Goal: Information Seeking & Learning: Check status

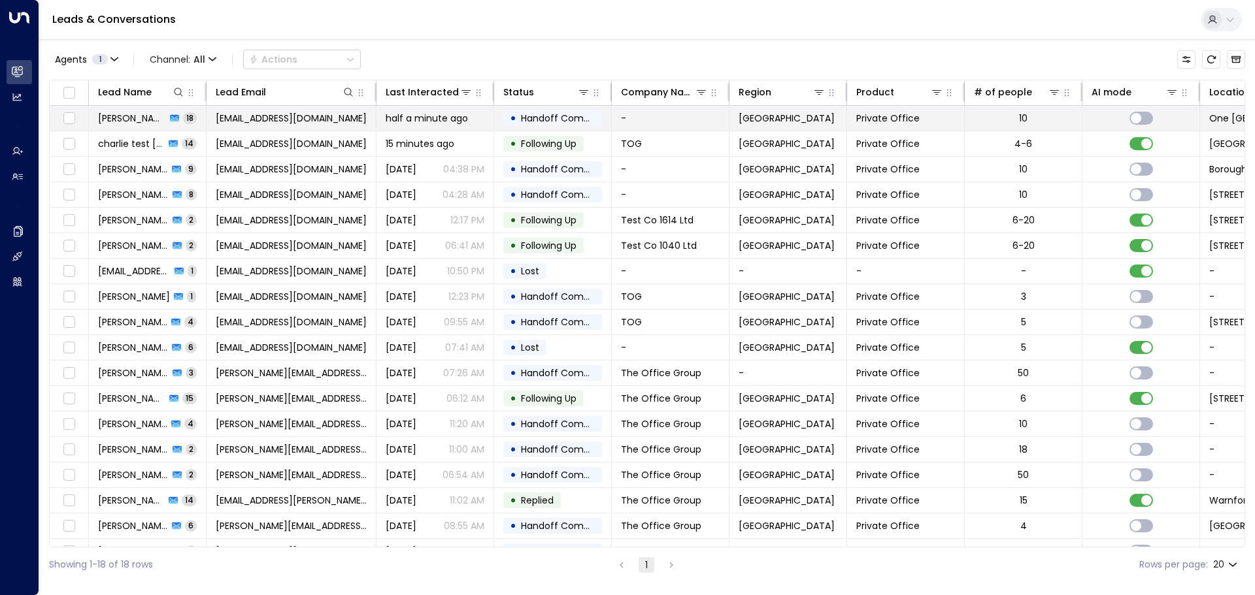
click at [285, 116] on span "[EMAIL_ADDRESS][DOMAIN_NAME]" at bounding box center [291, 118] width 151 height 13
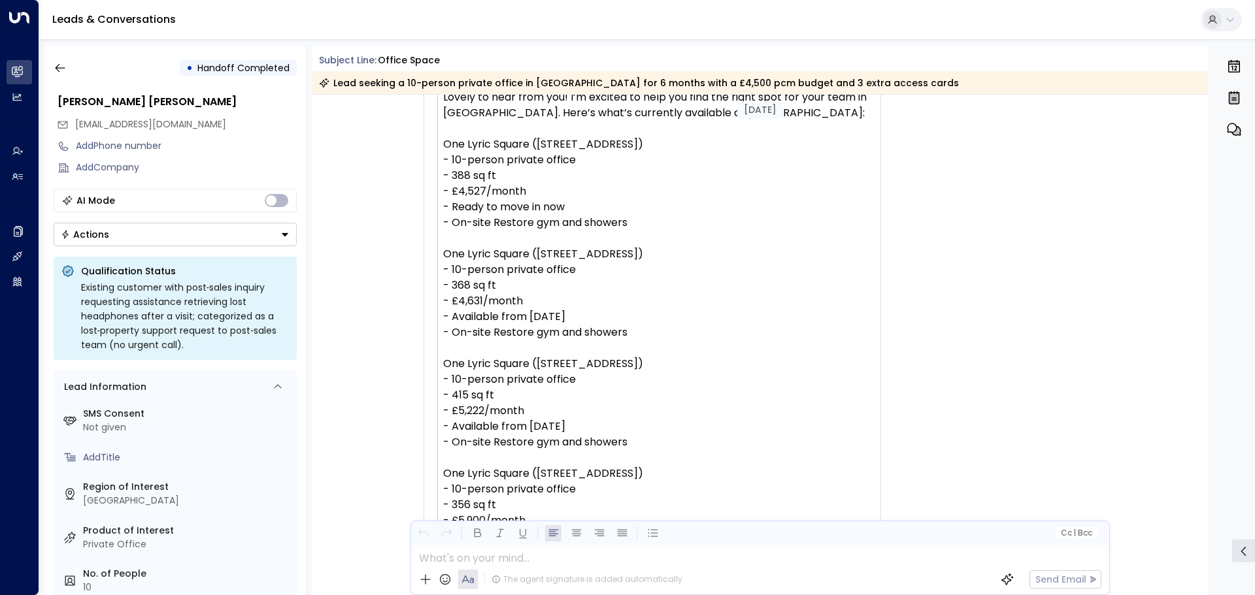
scroll to position [3491, 0]
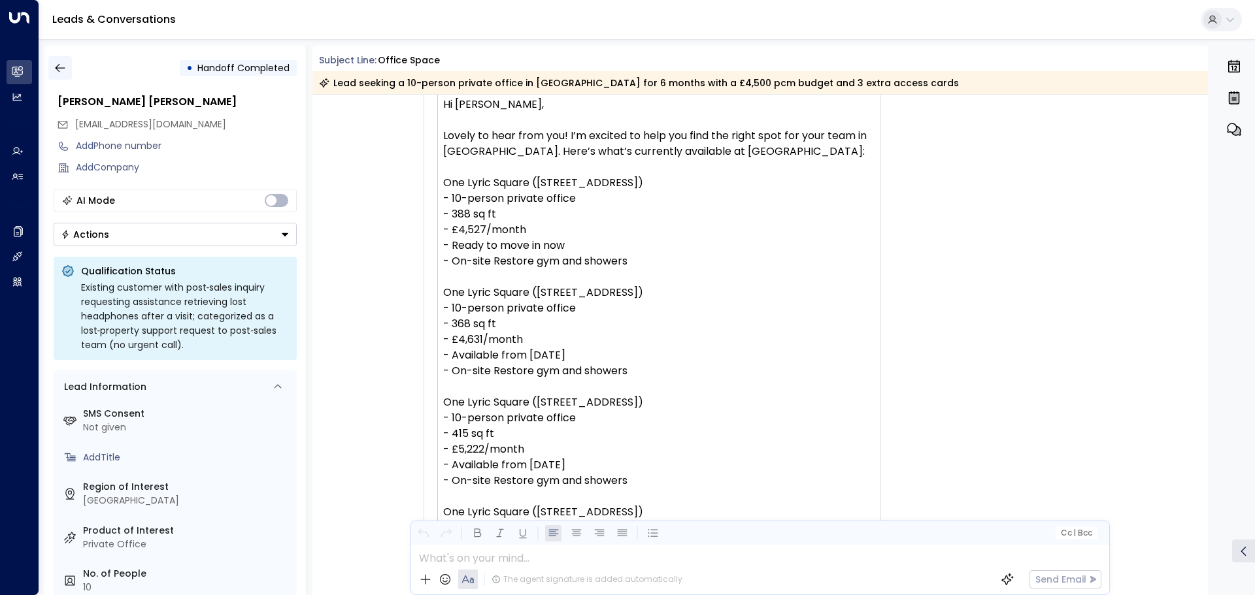
click at [62, 71] on icon "button" at bounding box center [60, 67] width 13 height 13
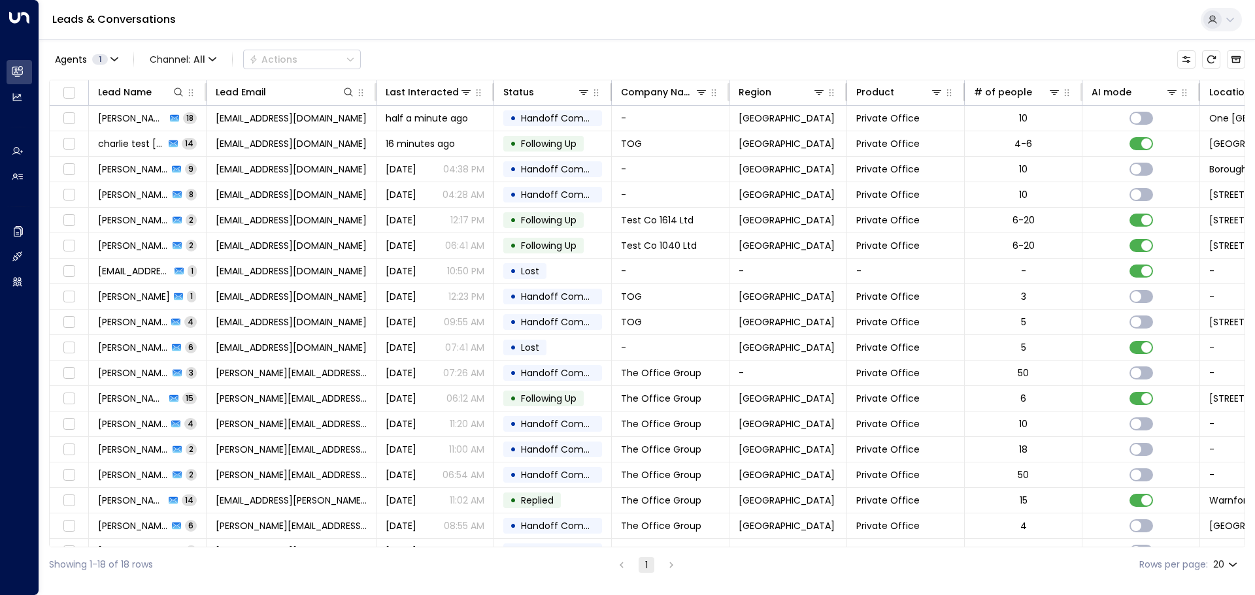
click at [911, 548] on div "Showing 1-18 of 18 rows 1 Rows per page: 20 **" at bounding box center [647, 565] width 1196 height 35
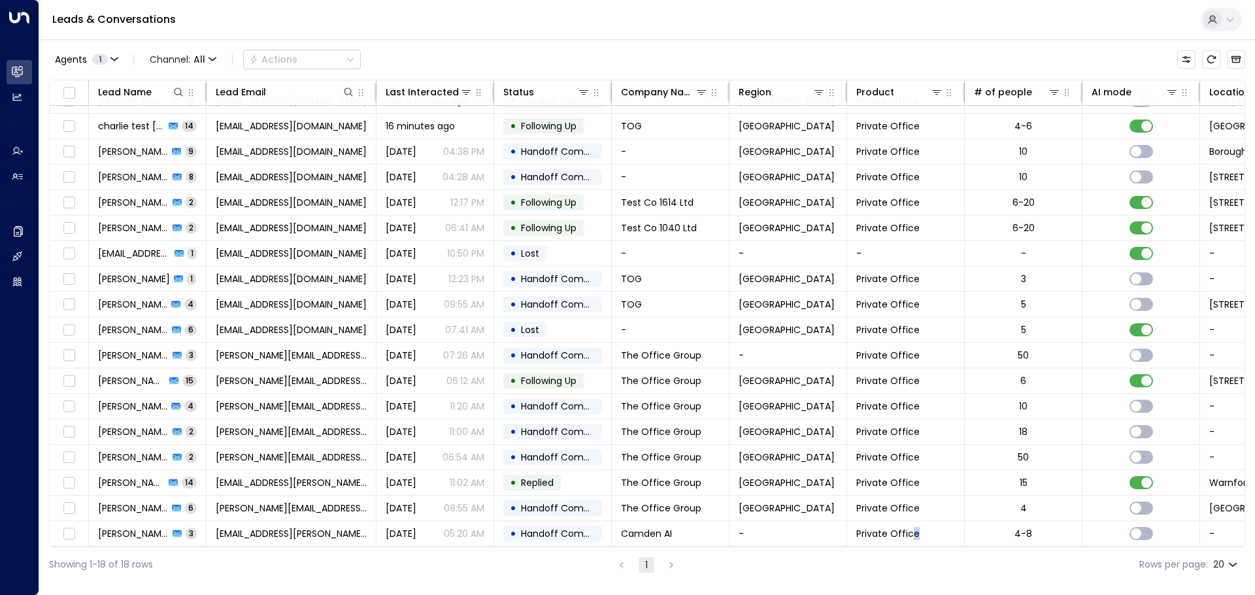
drag, startPoint x: 911, startPoint y: 547, endPoint x: 940, endPoint y: 544, distance: 29.6
click at [940, 544] on div "Lead Name Lead Email Last Interacted Status Company Name Region Product # of pe…" at bounding box center [647, 314] width 1196 height 468
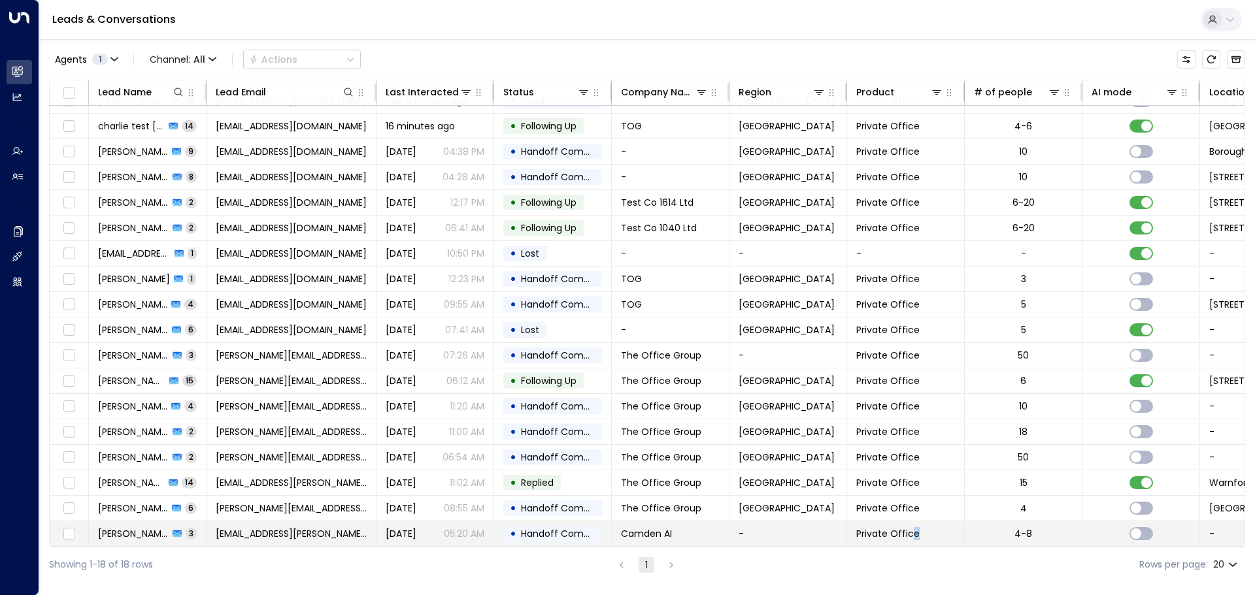
click at [931, 532] on td "Private Office" at bounding box center [906, 534] width 118 height 25
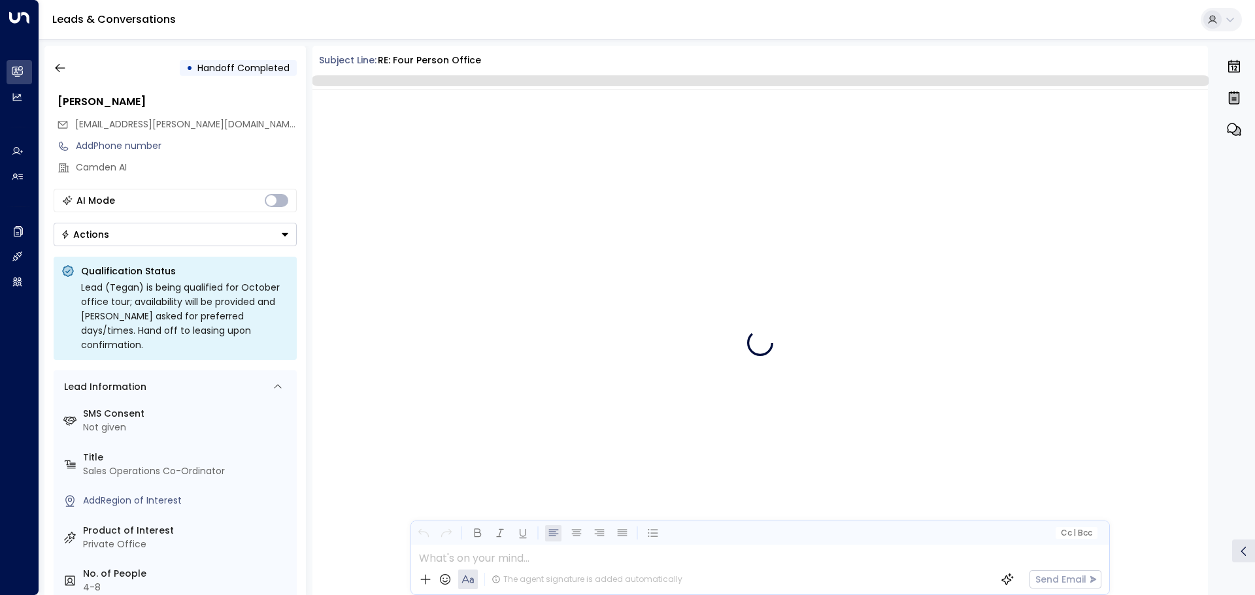
scroll to position [2510, 0]
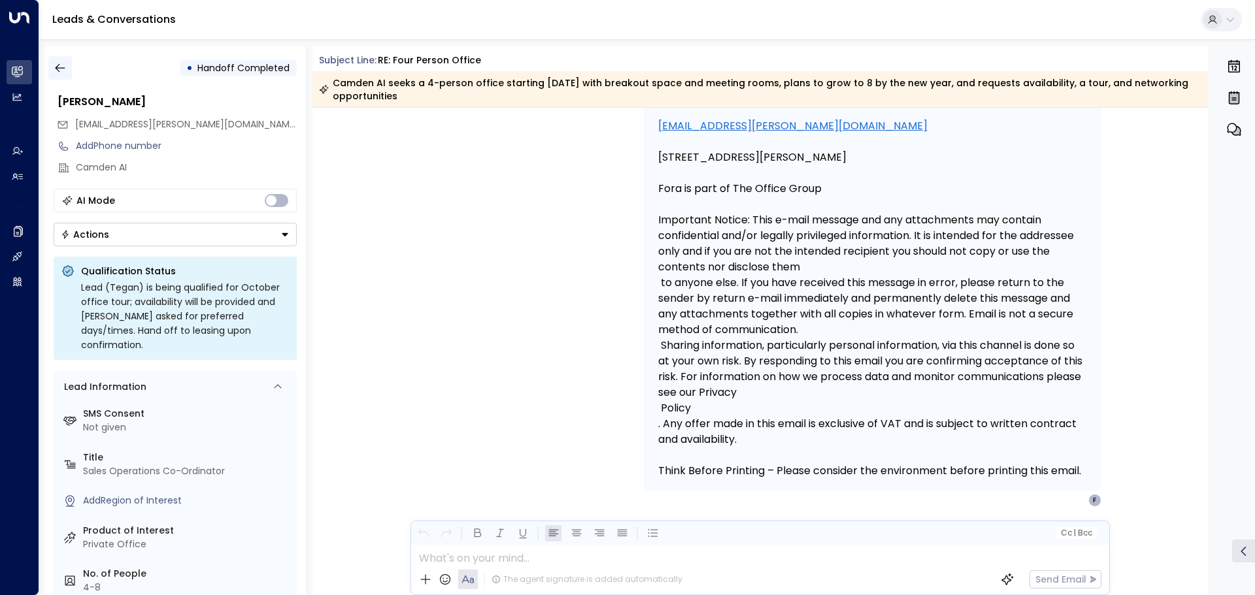
click at [64, 72] on icon "button" at bounding box center [60, 67] width 13 height 13
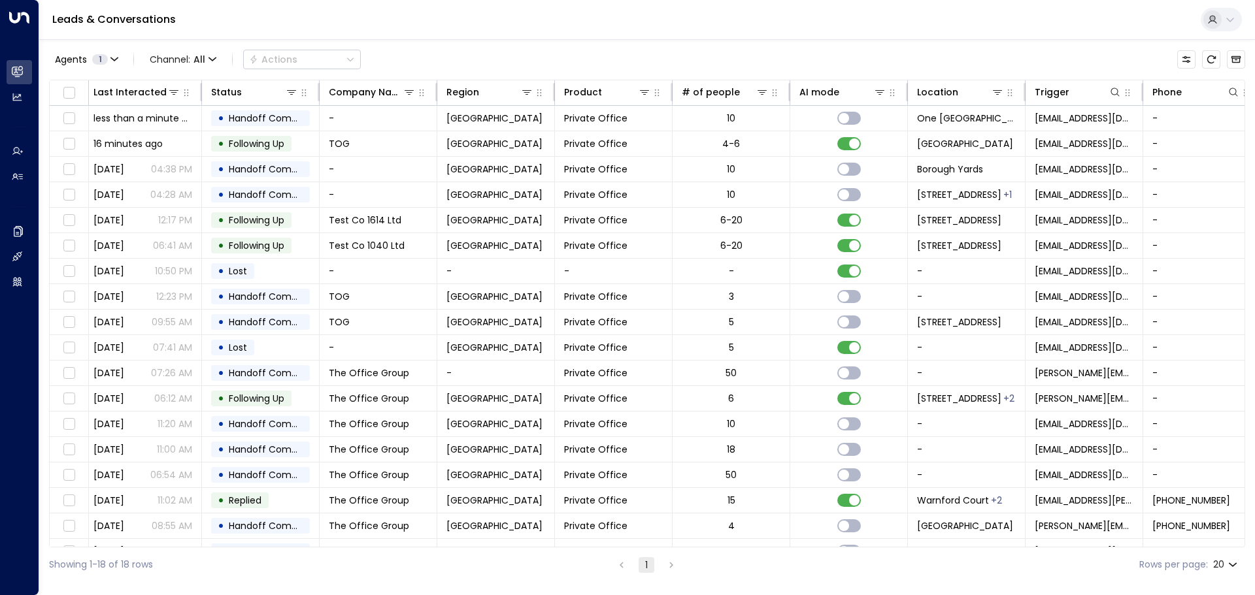
scroll to position [0, 314]
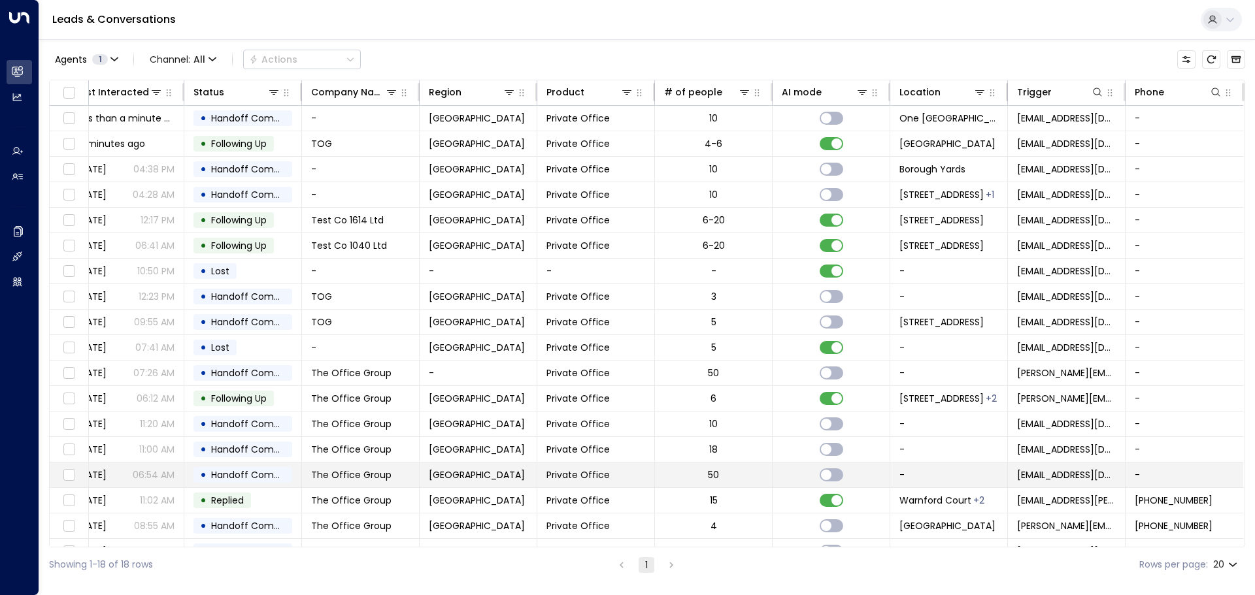
click at [716, 479] on td "50" at bounding box center [714, 475] width 118 height 25
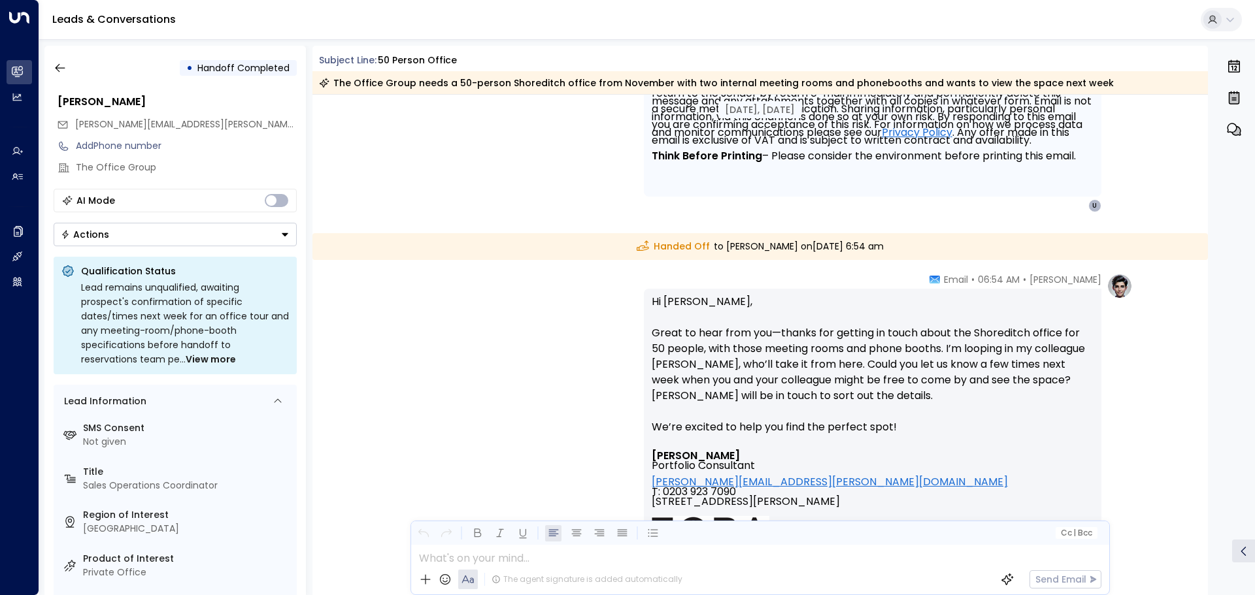
scroll to position [523, 0]
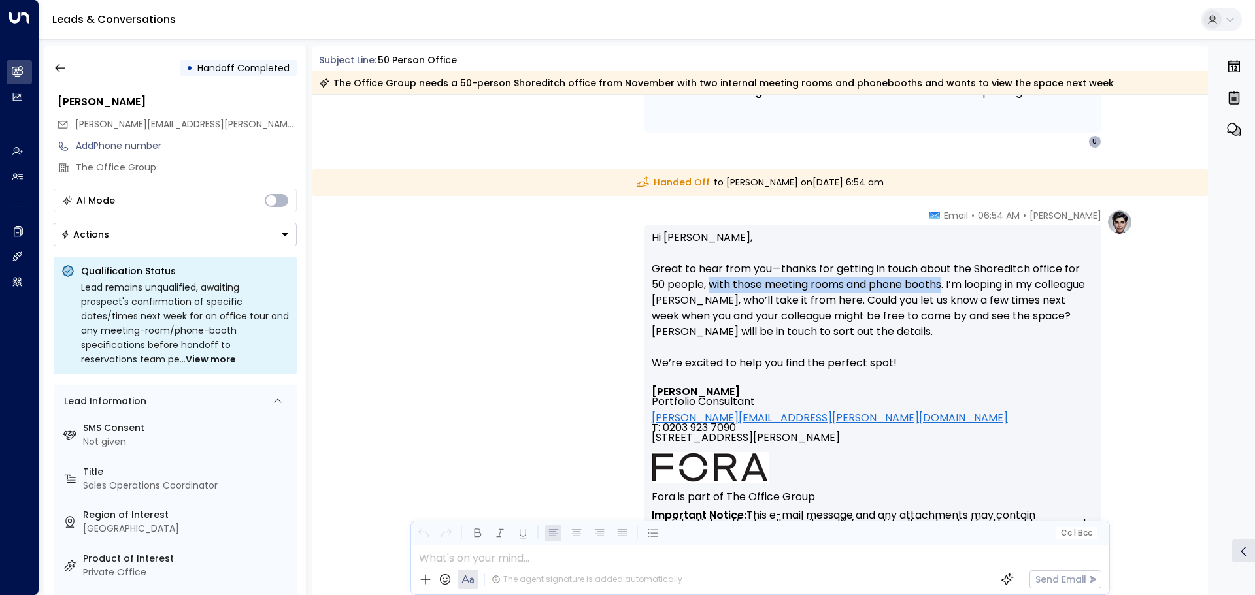
drag, startPoint x: 708, startPoint y: 283, endPoint x: 942, endPoint y: 280, distance: 234.0
click at [942, 280] on p "Hi [PERSON_NAME], Great to hear from you—thanks for getting in touch about the …" at bounding box center [873, 308] width 442 height 157
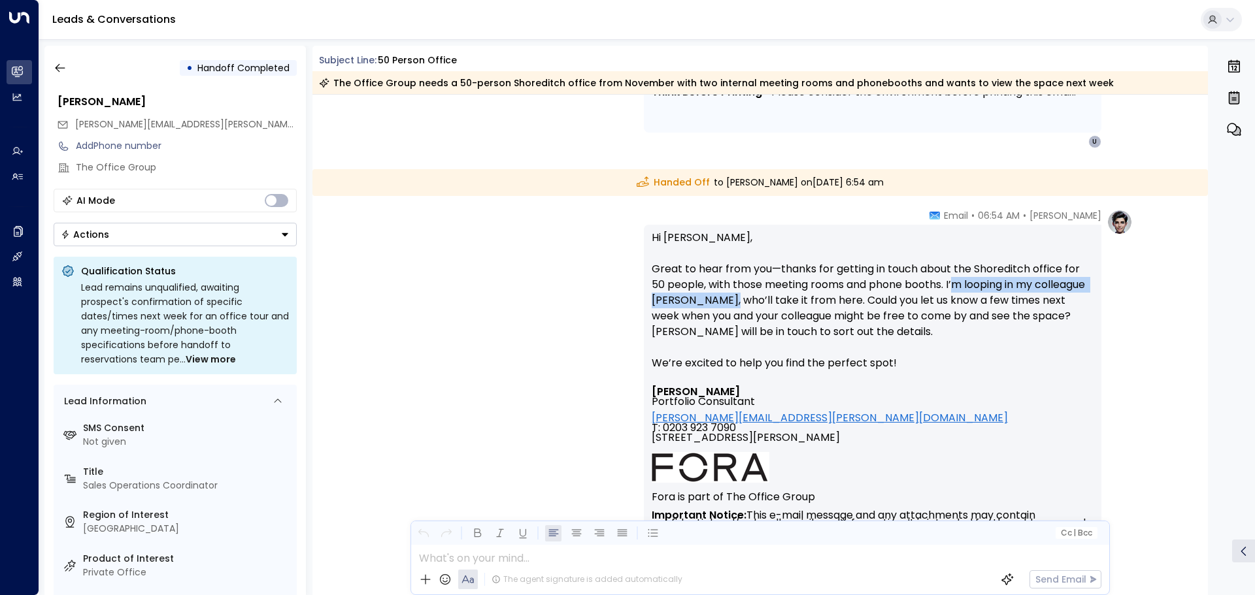
drag, startPoint x: 954, startPoint y: 282, endPoint x: 773, endPoint y: 300, distance: 182.5
click at [773, 300] on p "Hi [PERSON_NAME], Great to hear from you—thanks for getting in touch about the …" at bounding box center [873, 308] width 442 height 157
click at [730, 299] on p "Hi [PERSON_NAME], Great to hear from you—thanks for getting in touch about the …" at bounding box center [873, 308] width 442 height 157
click at [702, 299] on p "Hi [PERSON_NAME], Great to hear from you—thanks for getting in touch about the …" at bounding box center [873, 308] width 442 height 157
drag, startPoint x: 705, startPoint y: 303, endPoint x: 774, endPoint y: 301, distance: 68.6
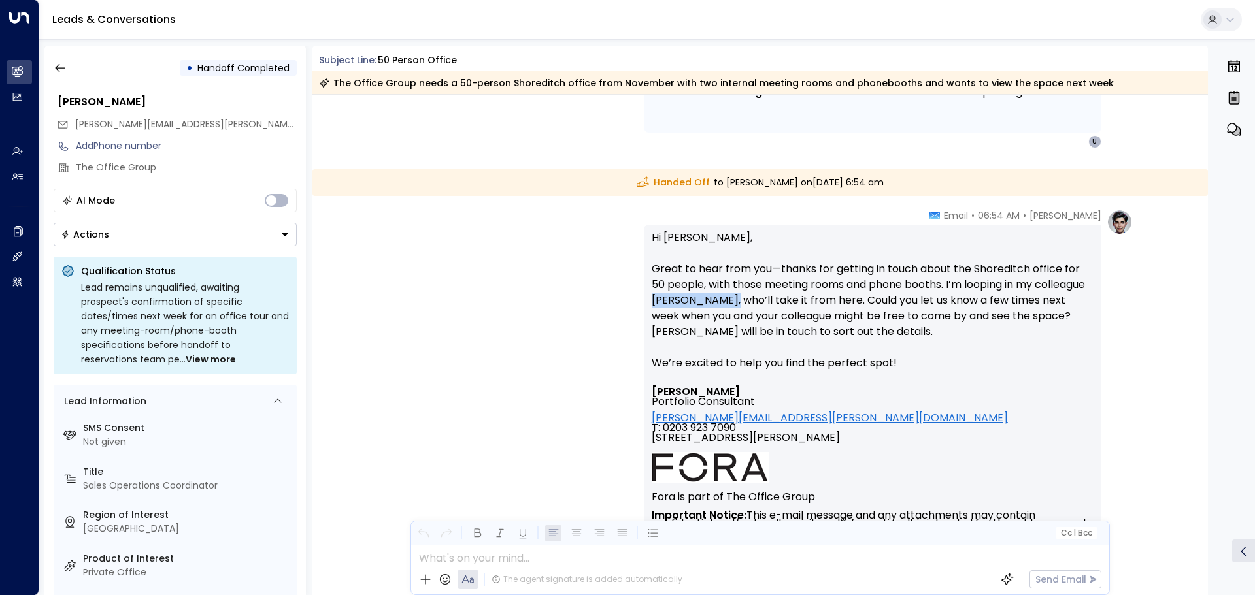
click at [774, 301] on p "Hi [PERSON_NAME], Great to hear from you—thanks for getting in touch about the …" at bounding box center [873, 308] width 442 height 157
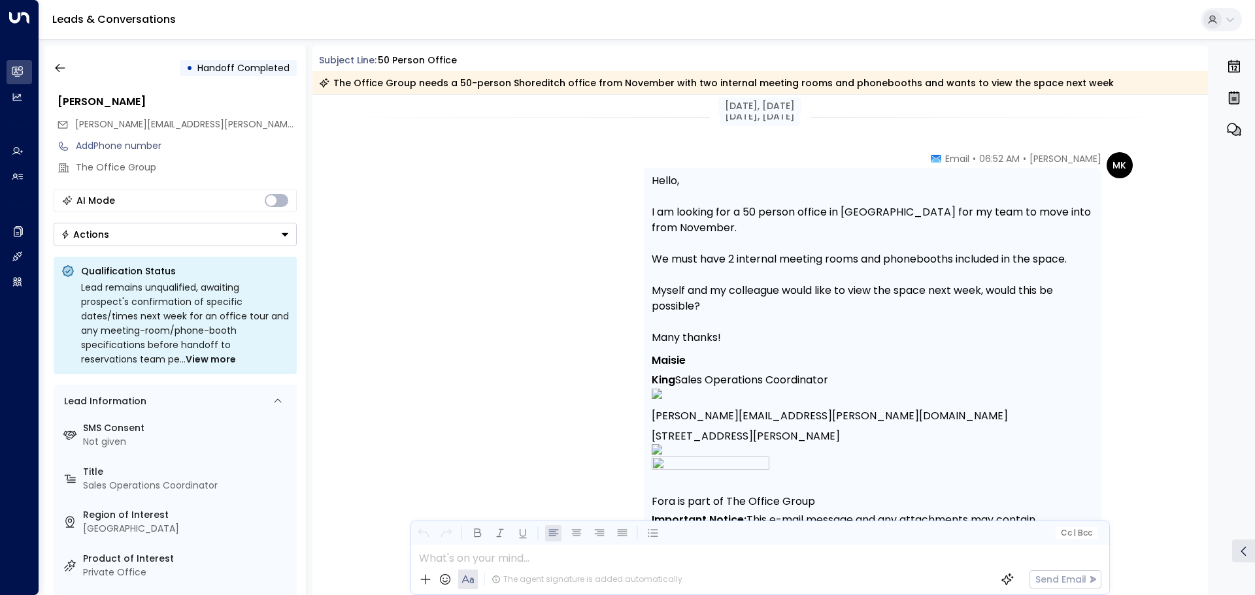
scroll to position [0, 0]
click at [46, 66] on div "• Handoff Completed [PERSON_NAME] [PERSON_NAME][EMAIL_ADDRESS][PERSON_NAME][DOM…" at bounding box center [174, 321] width 261 height 550
click at [57, 65] on icon "button" at bounding box center [60, 67] width 13 height 13
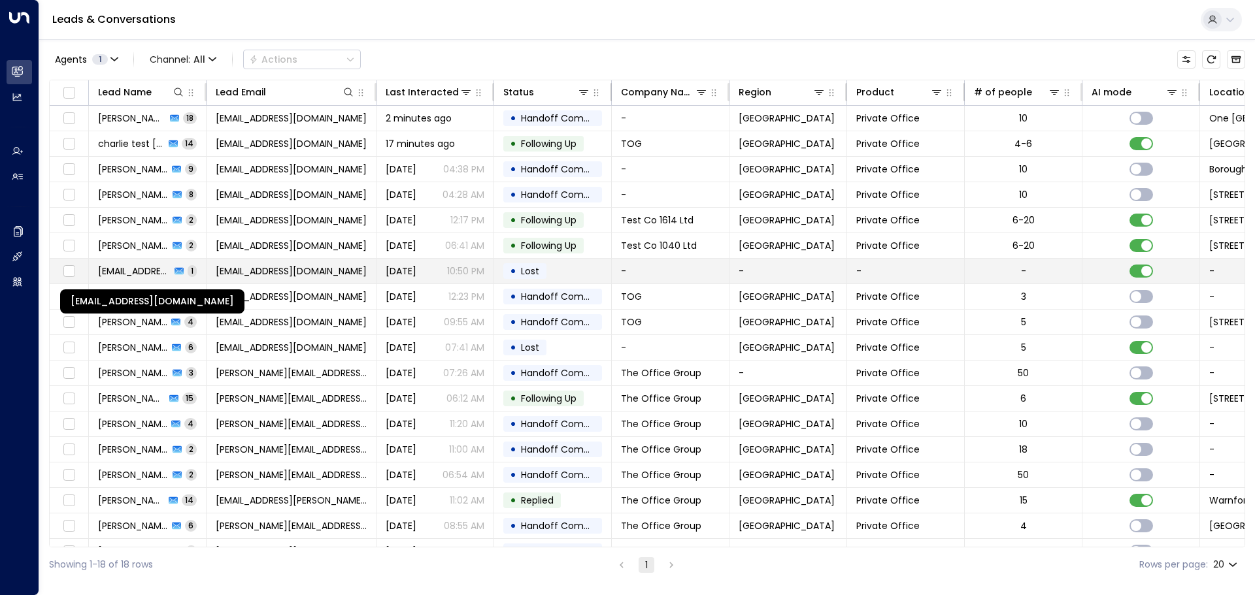
click at [122, 274] on span "[EMAIL_ADDRESS][DOMAIN_NAME]" at bounding box center [134, 271] width 73 height 13
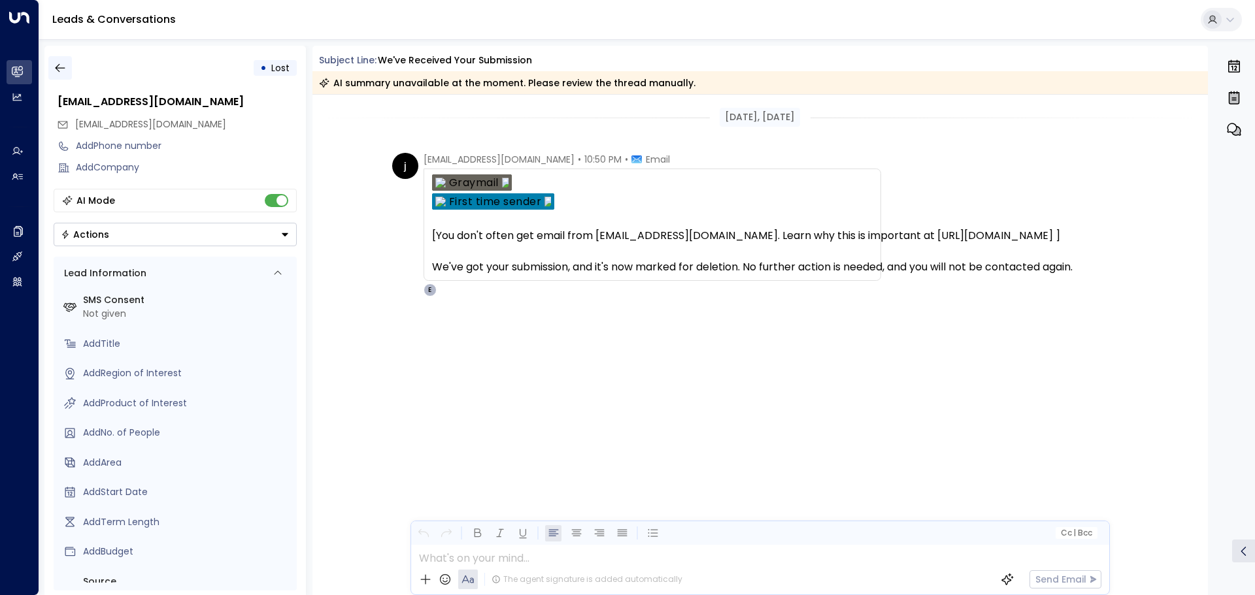
click at [54, 68] on icon "button" at bounding box center [60, 67] width 13 height 13
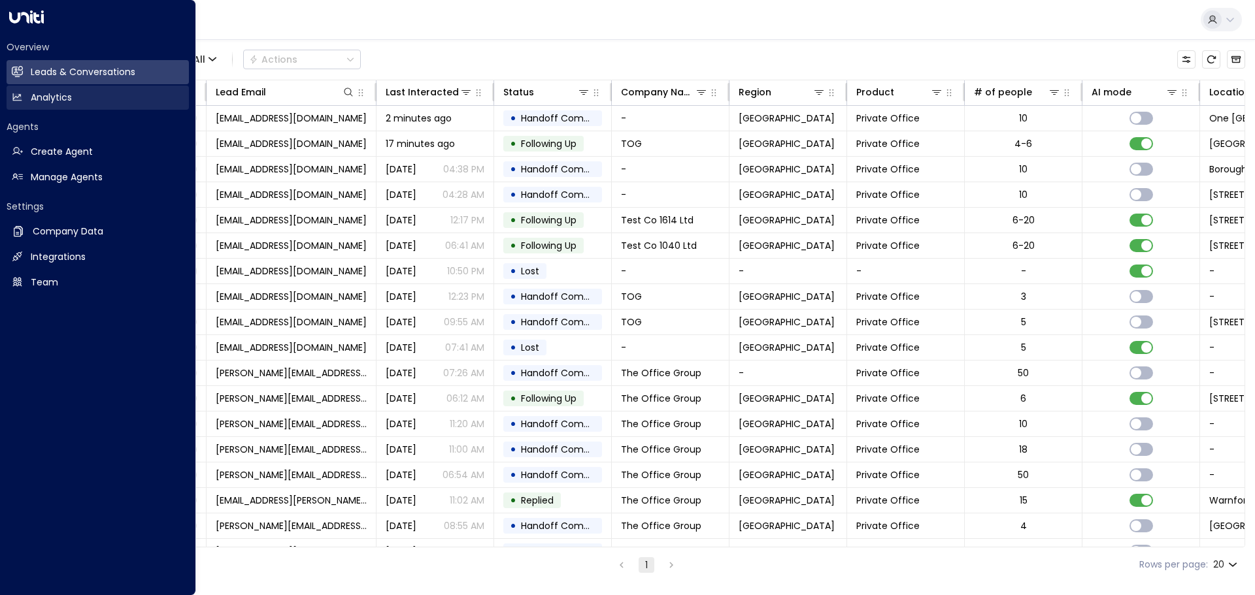
click at [24, 96] on link "Analytics Analytics" at bounding box center [98, 98] width 182 height 24
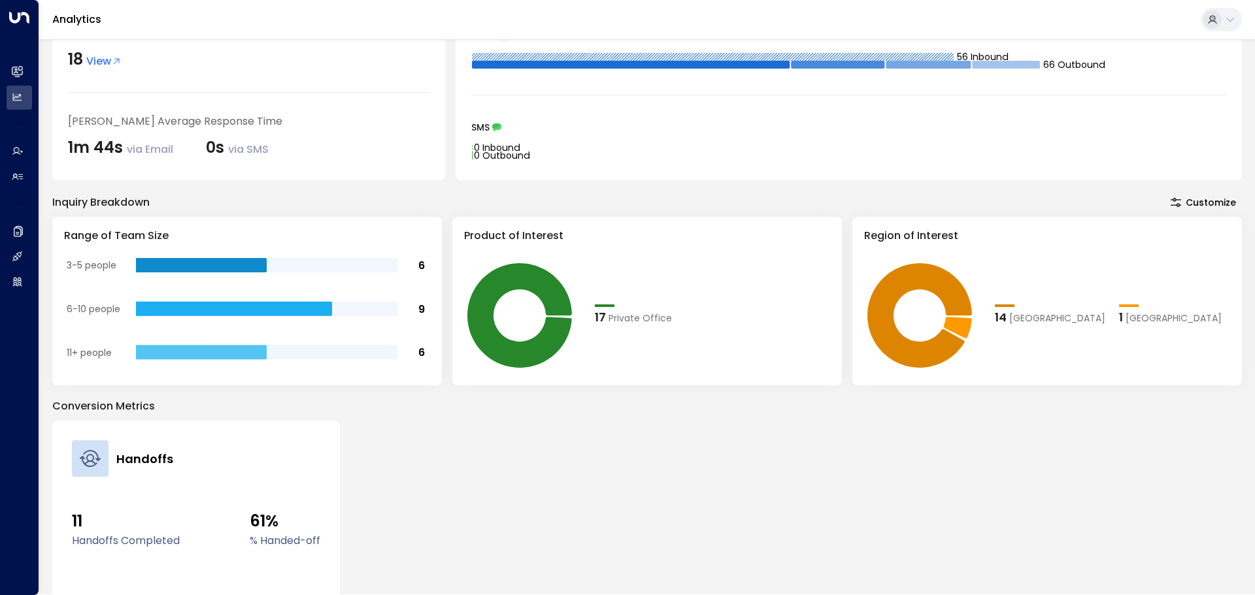
scroll to position [131, 0]
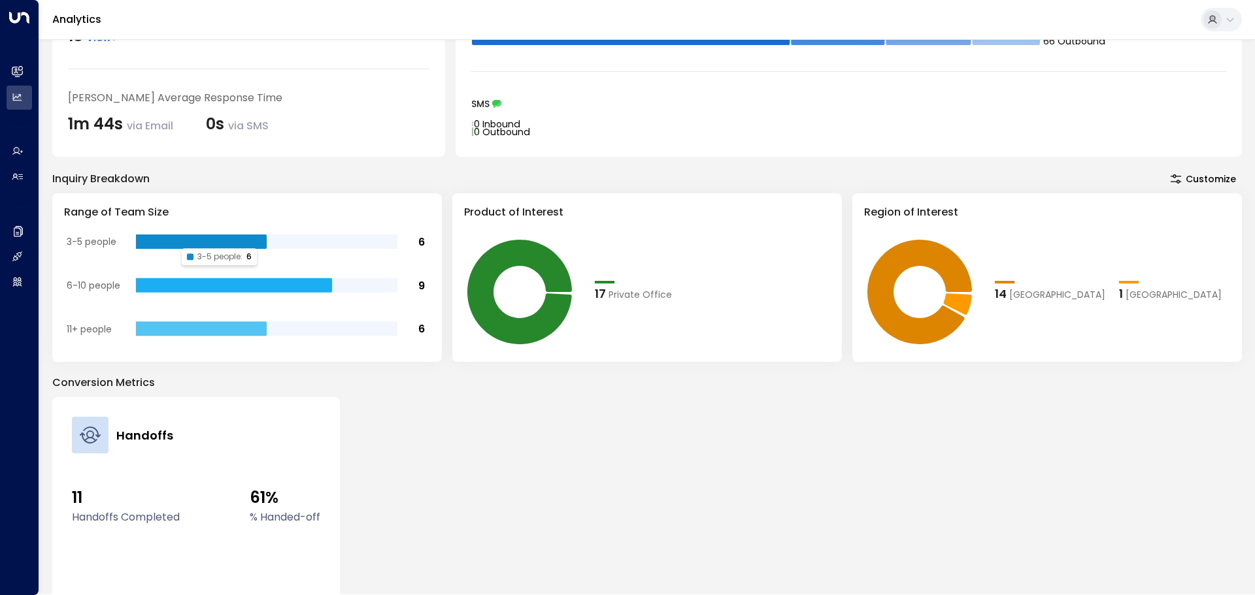
click at [175, 241] on icon at bounding box center [201, 242] width 131 height 14
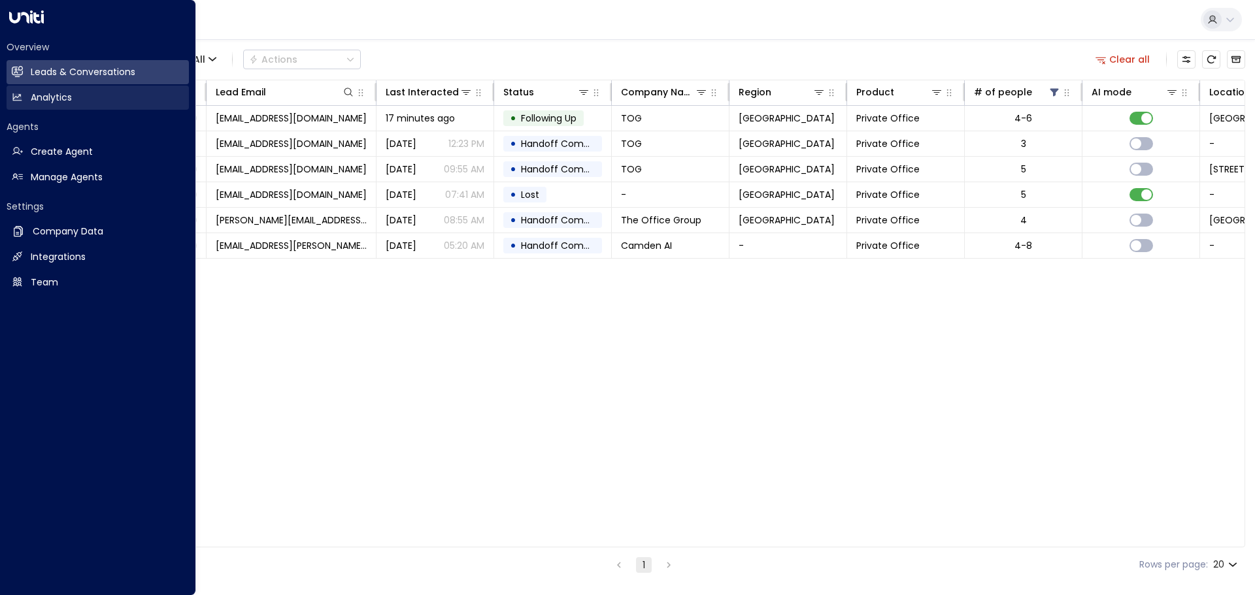
click at [44, 97] on h2 "Analytics" at bounding box center [51, 98] width 41 height 14
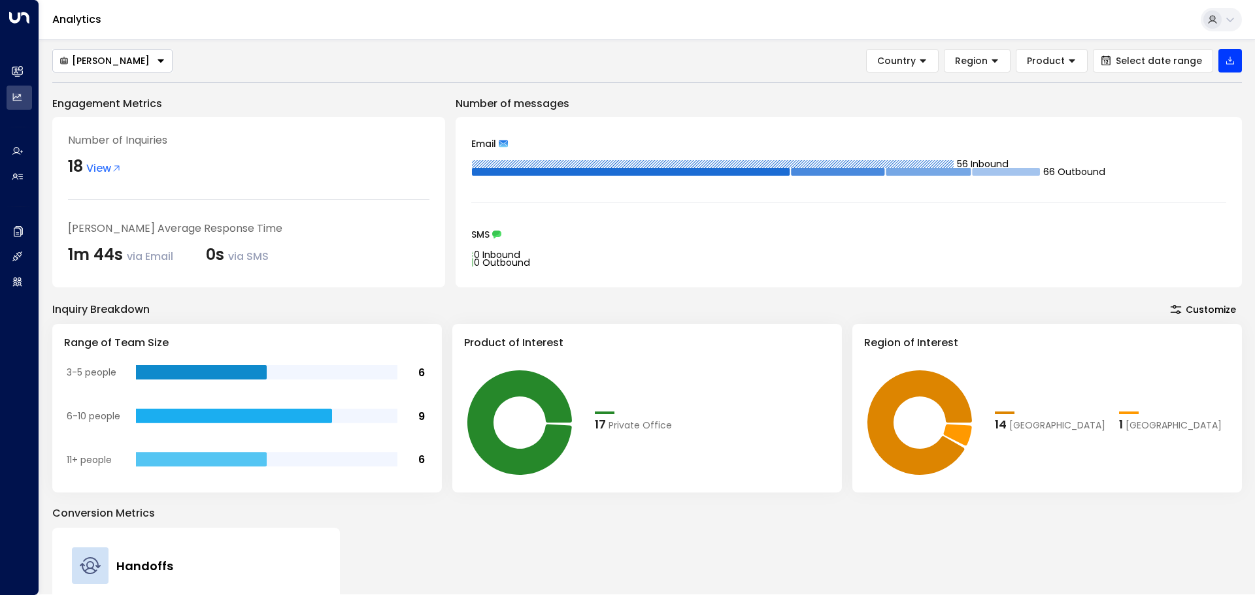
click at [156, 59] on icon "Button group with a nested menu" at bounding box center [160, 60] width 9 height 9
click at [239, 47] on div "[PERSON_NAME] [PERSON_NAME] Country Region Product Select date range Engagement…" at bounding box center [647, 317] width 1216 height 556
